Goal: Find specific page/section: Find specific page/section

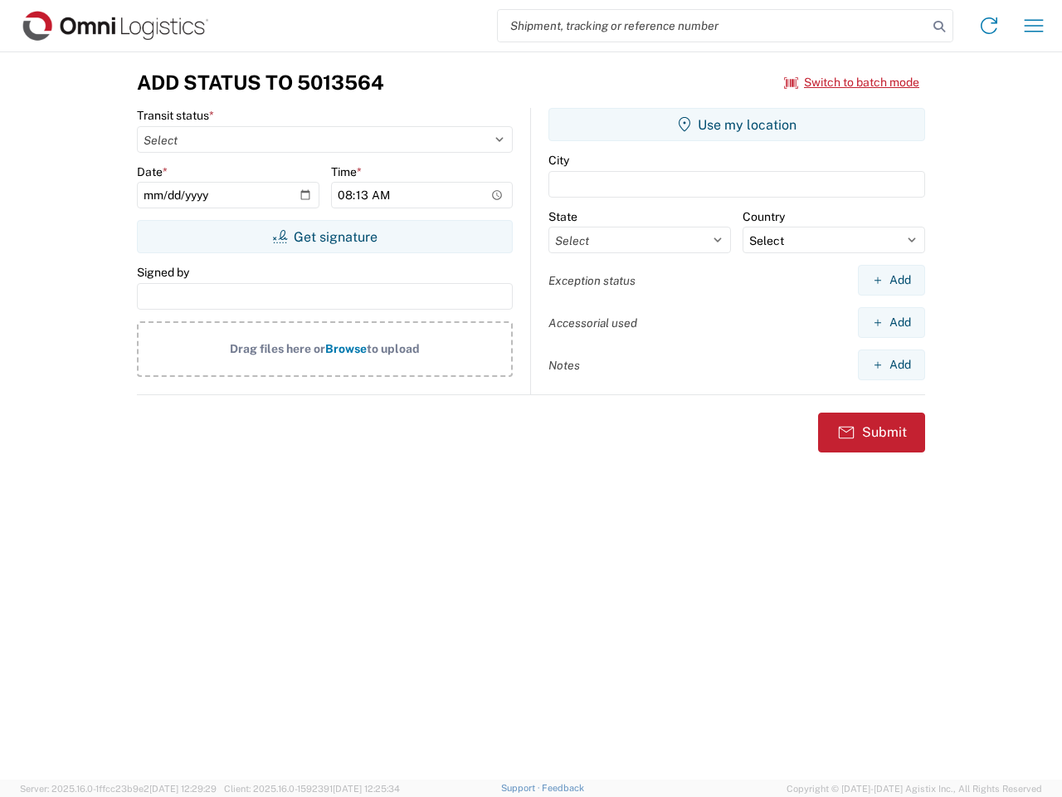
click at [713, 26] on input "search" at bounding box center [713, 26] width 430 height 32
click at [940, 27] on icon at bounding box center [939, 26] width 23 height 23
click at [989, 26] on icon at bounding box center [989, 25] width 27 height 27
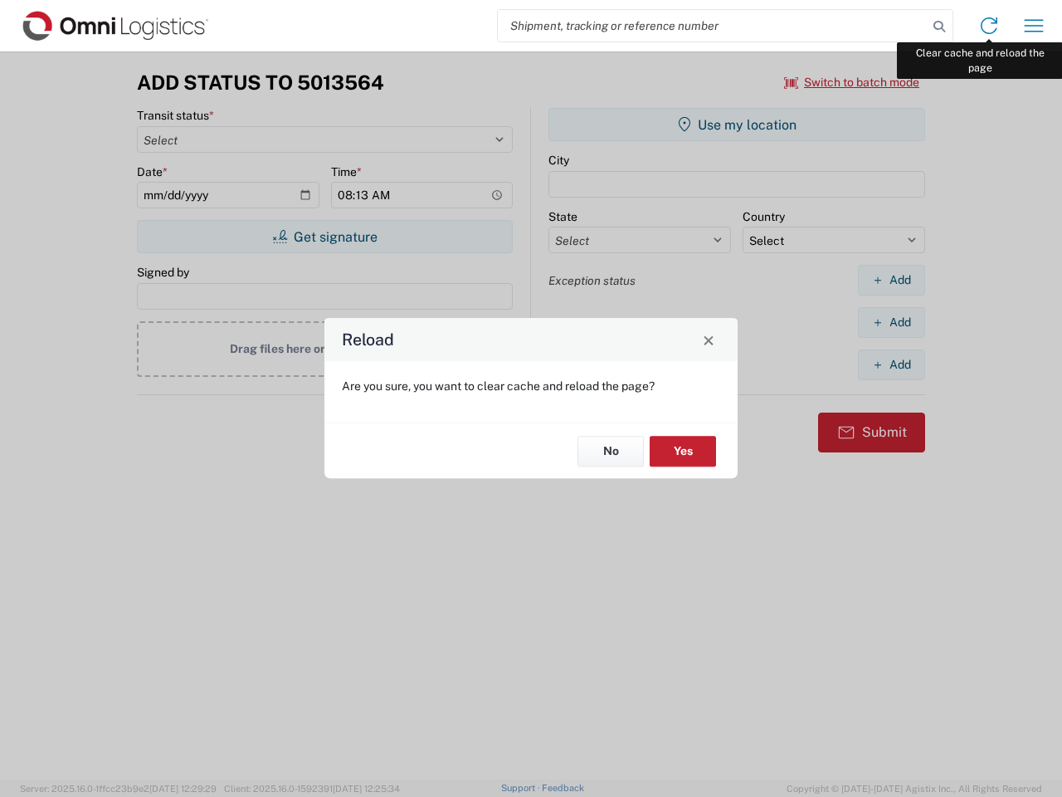
click at [1034, 26] on div "Reload Are you sure, you want to clear cache and reload the page? No Yes" at bounding box center [531, 398] width 1062 height 797
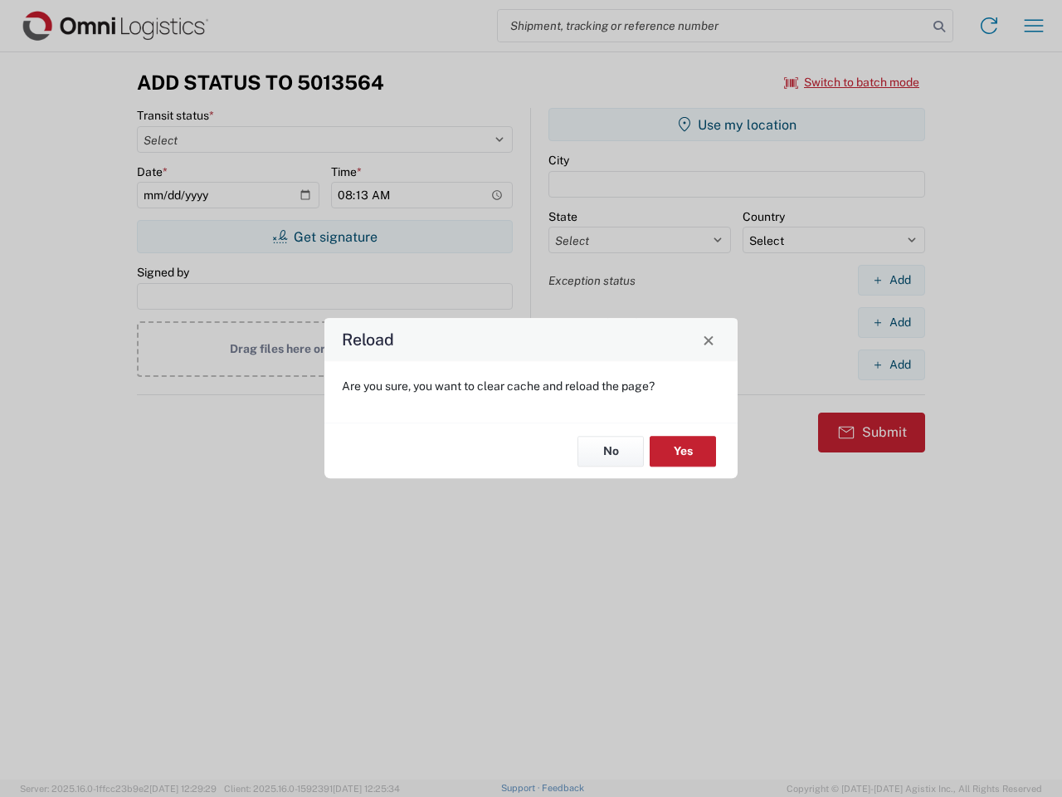
click at [852, 82] on div "Reload Are you sure, you want to clear cache and reload the page? No Yes" at bounding box center [531, 398] width 1062 height 797
click at [325, 237] on div "Reload Are you sure, you want to clear cache and reload the page? No Yes" at bounding box center [531, 398] width 1062 height 797
click at [737, 125] on div "Reload Are you sure, you want to clear cache and reload the page? No Yes" at bounding box center [531, 398] width 1062 height 797
click at [891, 280] on div "Reload Are you sure, you want to clear cache and reload the page? No Yes" at bounding box center [531, 398] width 1062 height 797
click at [891, 322] on div "Reload Are you sure, you want to clear cache and reload the page? No Yes" at bounding box center [531, 398] width 1062 height 797
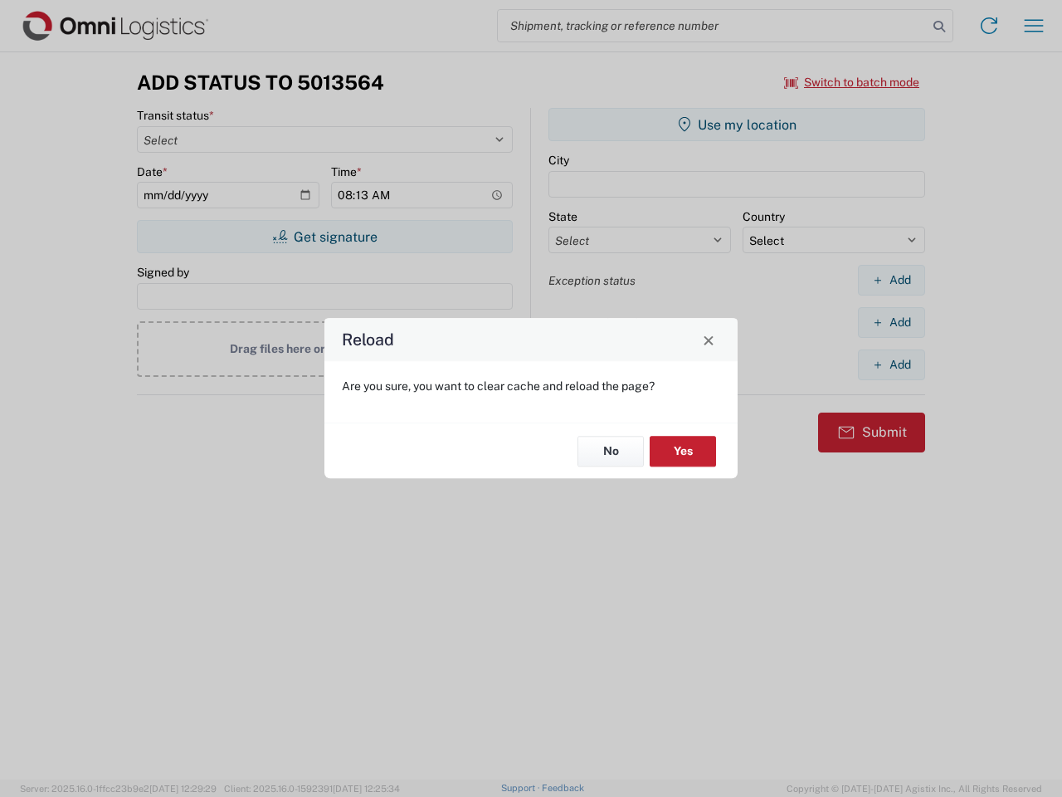
click at [891, 364] on div "Reload Are you sure, you want to clear cache and reload the page? No Yes" at bounding box center [531, 398] width 1062 height 797
